Goal: Go to known website: Access a specific website the user already knows

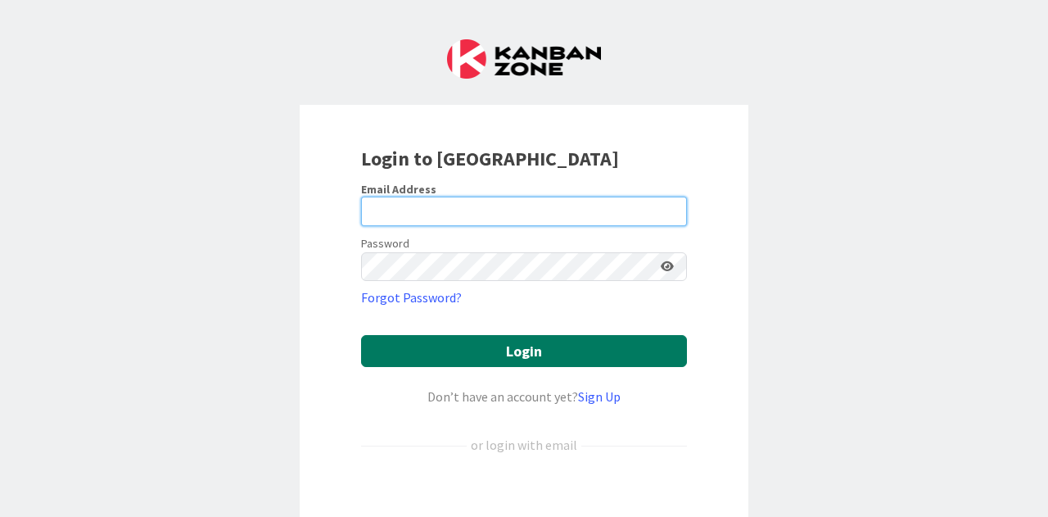
type input "[EMAIL_ADDRESS][DOMAIN_NAME]"
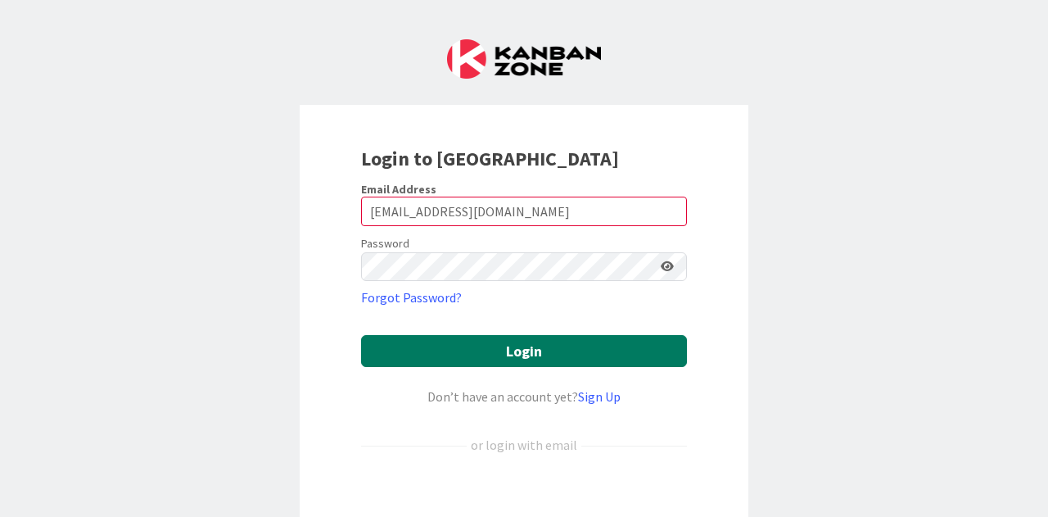
click at [523, 362] on button "Login" at bounding box center [524, 351] width 326 height 32
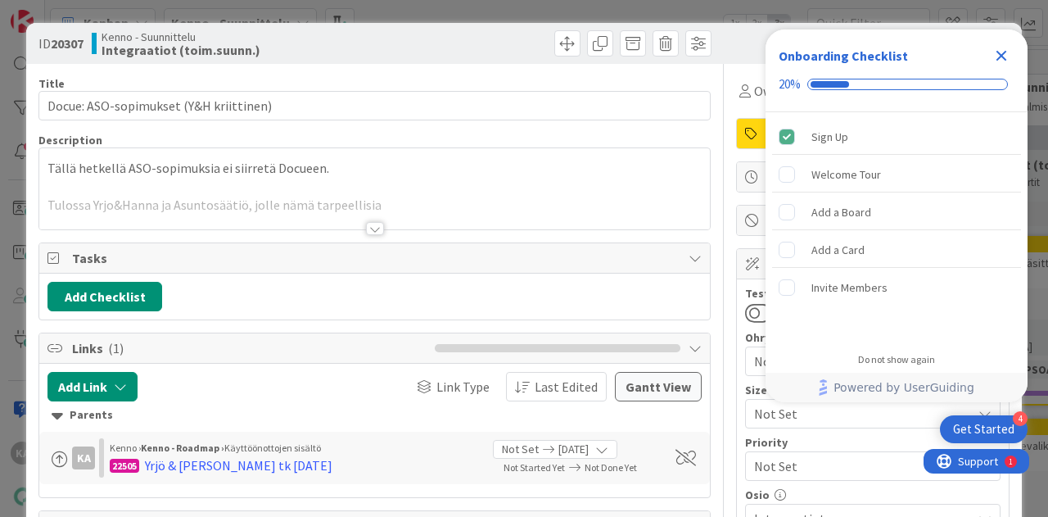
click at [1006, 54] on icon "Close Checklist" at bounding box center [1002, 56] width 20 height 20
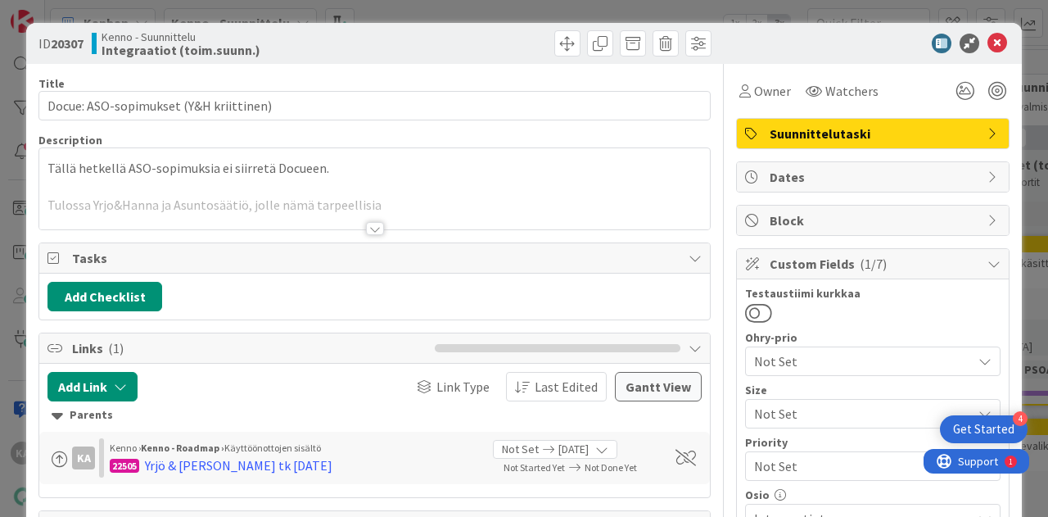
click at [366, 222] on div at bounding box center [375, 228] width 18 height 13
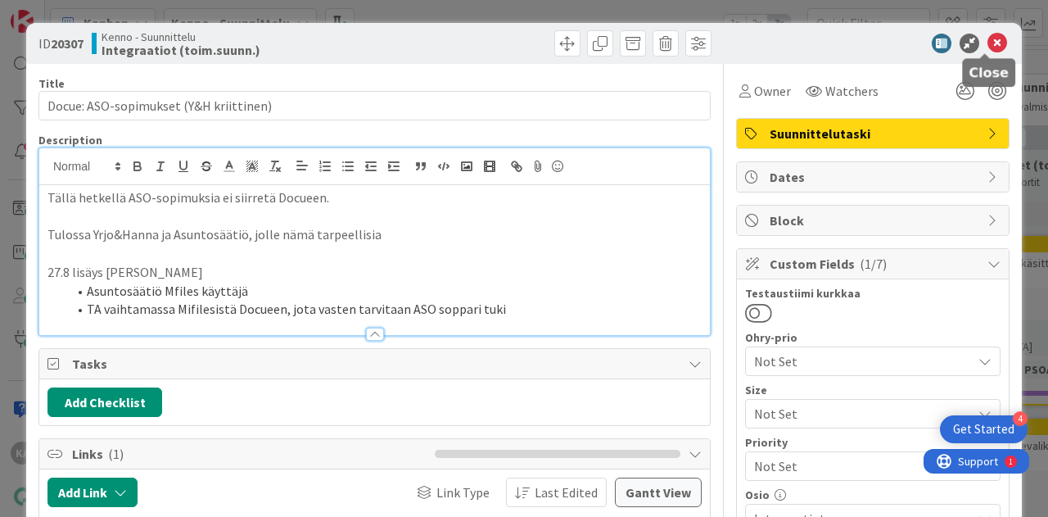
click at [987, 45] on icon at bounding box center [997, 44] width 20 height 20
